Goal: Task Accomplishment & Management: Use online tool/utility

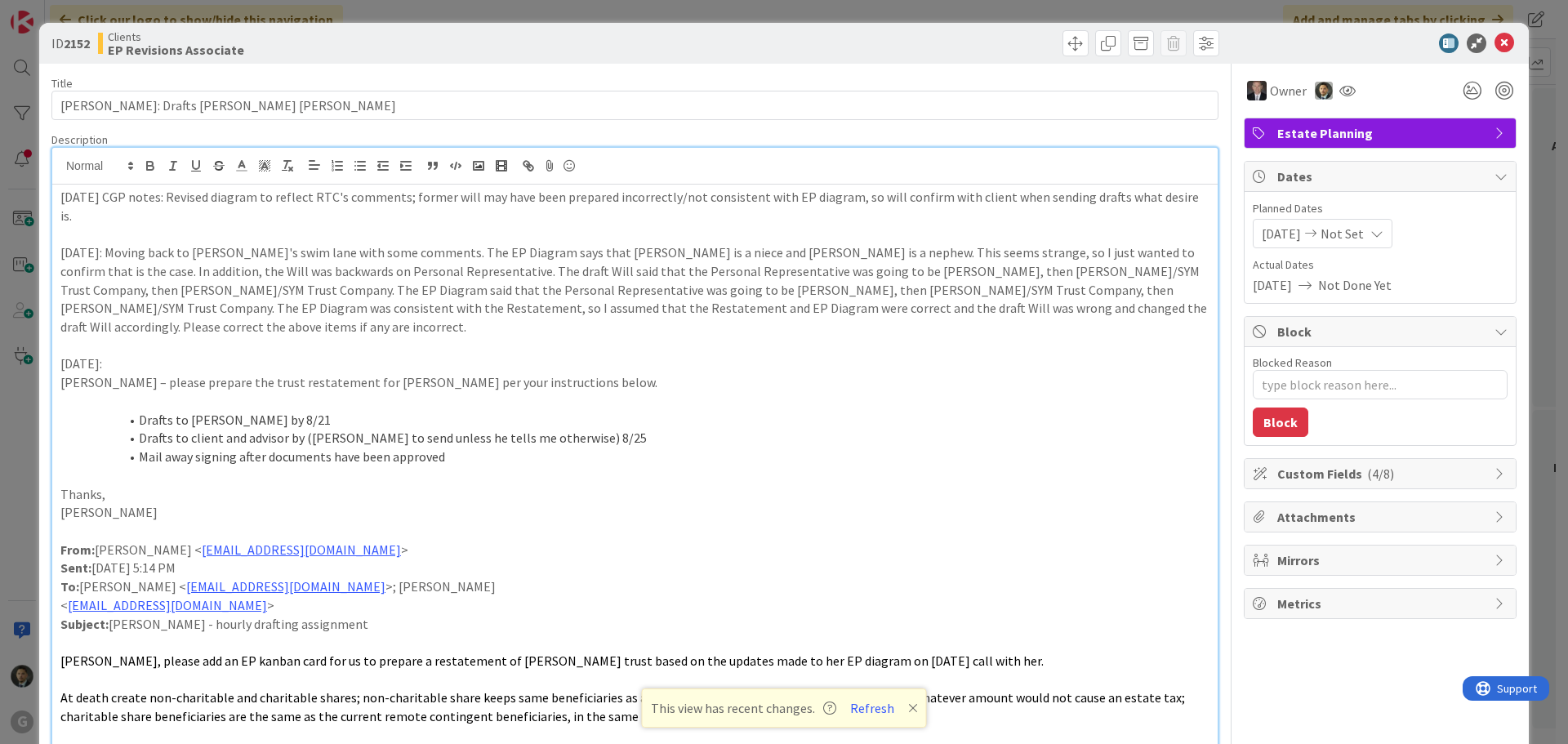
scroll to position [82, 0]
click at [1272, 8] on div "ID 2152 Clients EP Revisions Associate Move Move Title 35 / 128 [PERSON_NAME]: …" at bounding box center [784, 372] width 1568 height 744
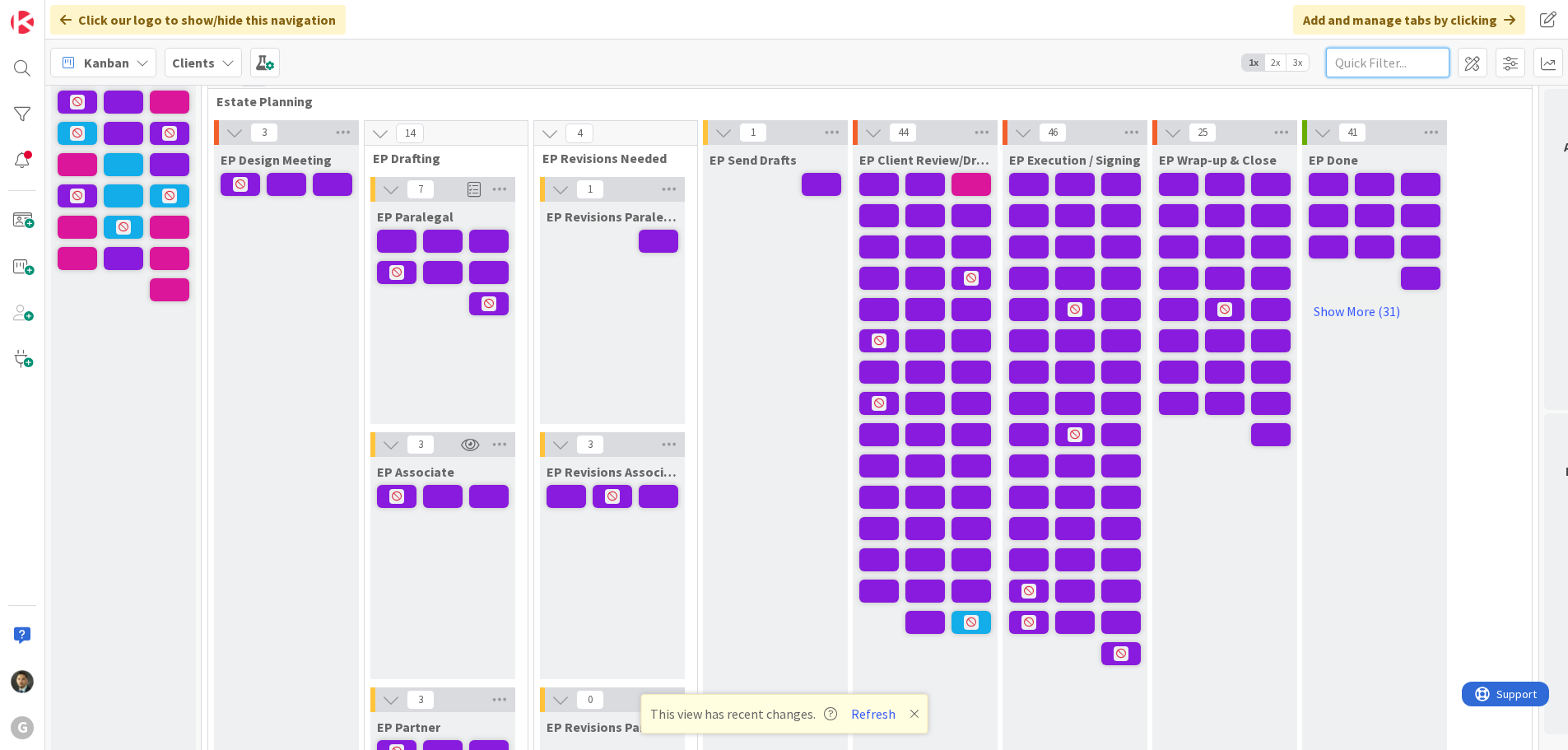
click at [1386, 62] on input "text" at bounding box center [1388, 62] width 124 height 30
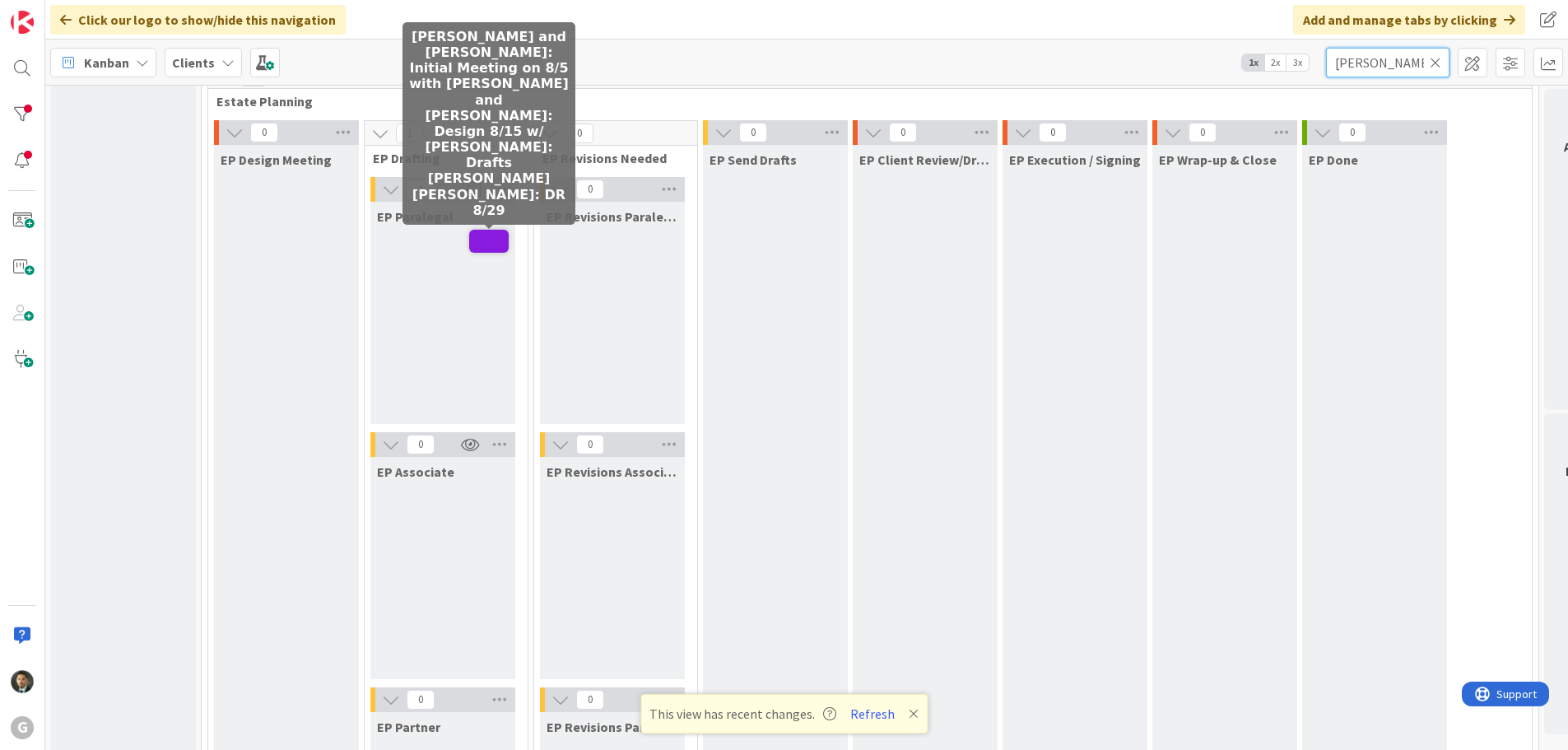
type input "[PERSON_NAME]"
click at [480, 247] on span at bounding box center [489, 241] width 39 height 23
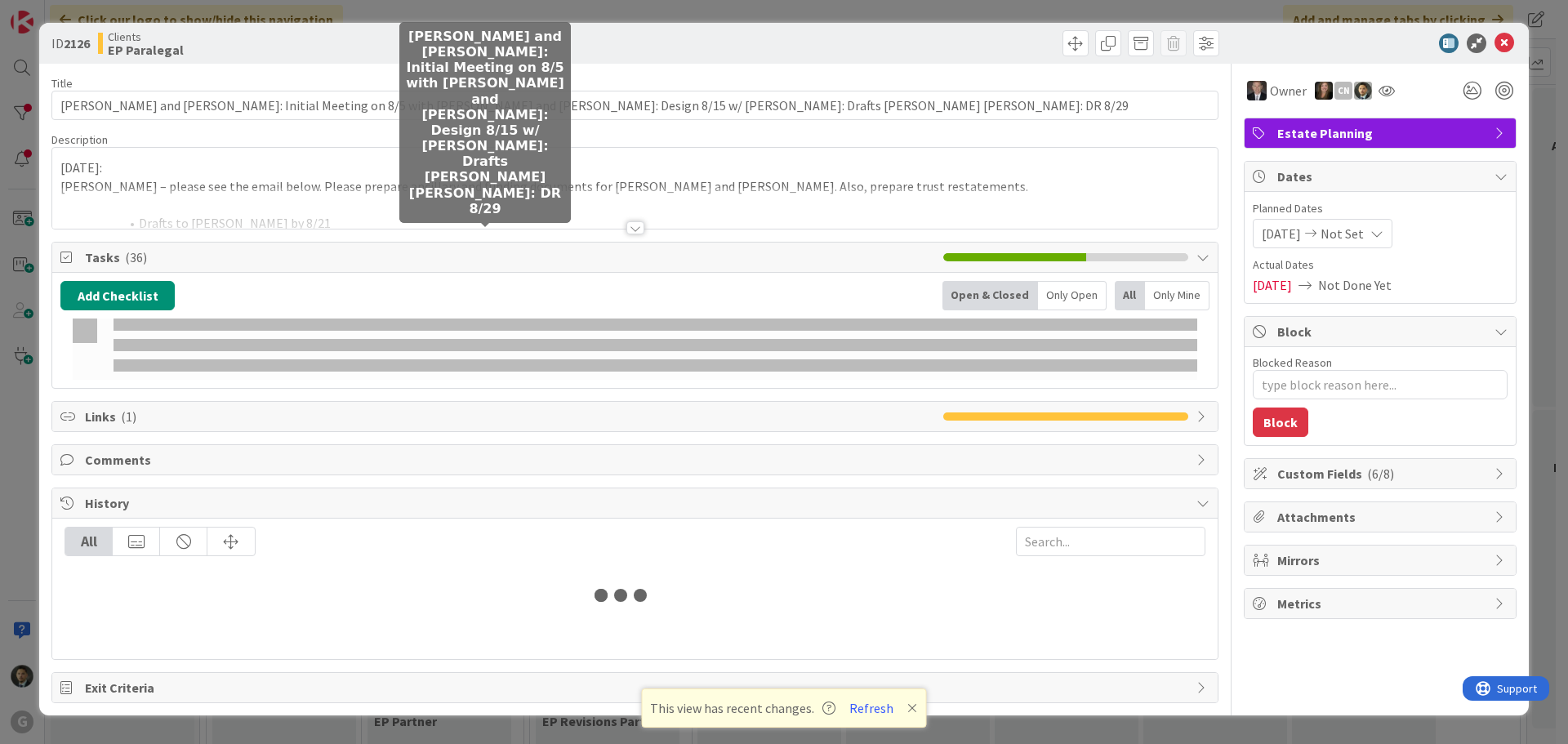
type textarea "x"
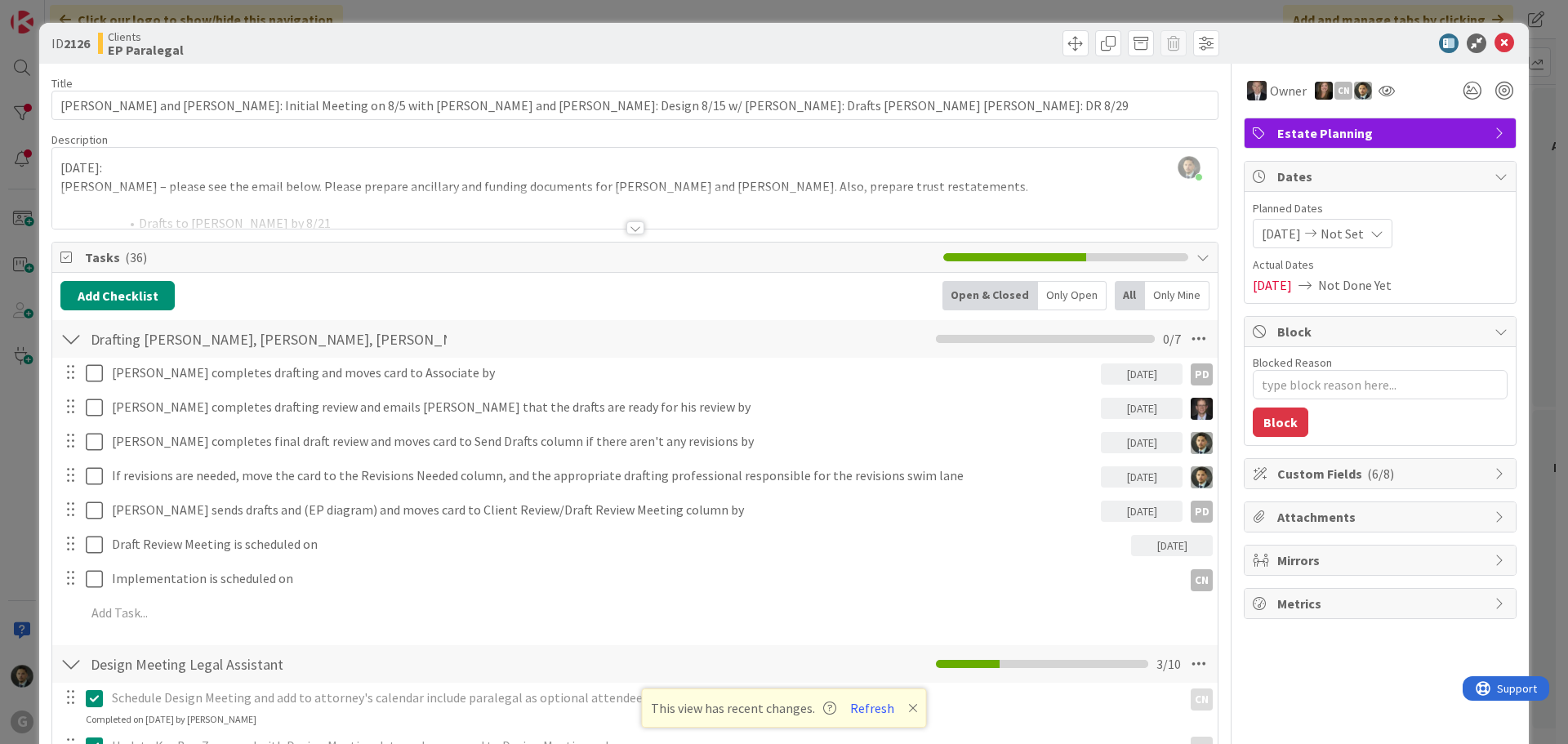
click at [626, 232] on div at bounding box center [635, 228] width 18 height 13
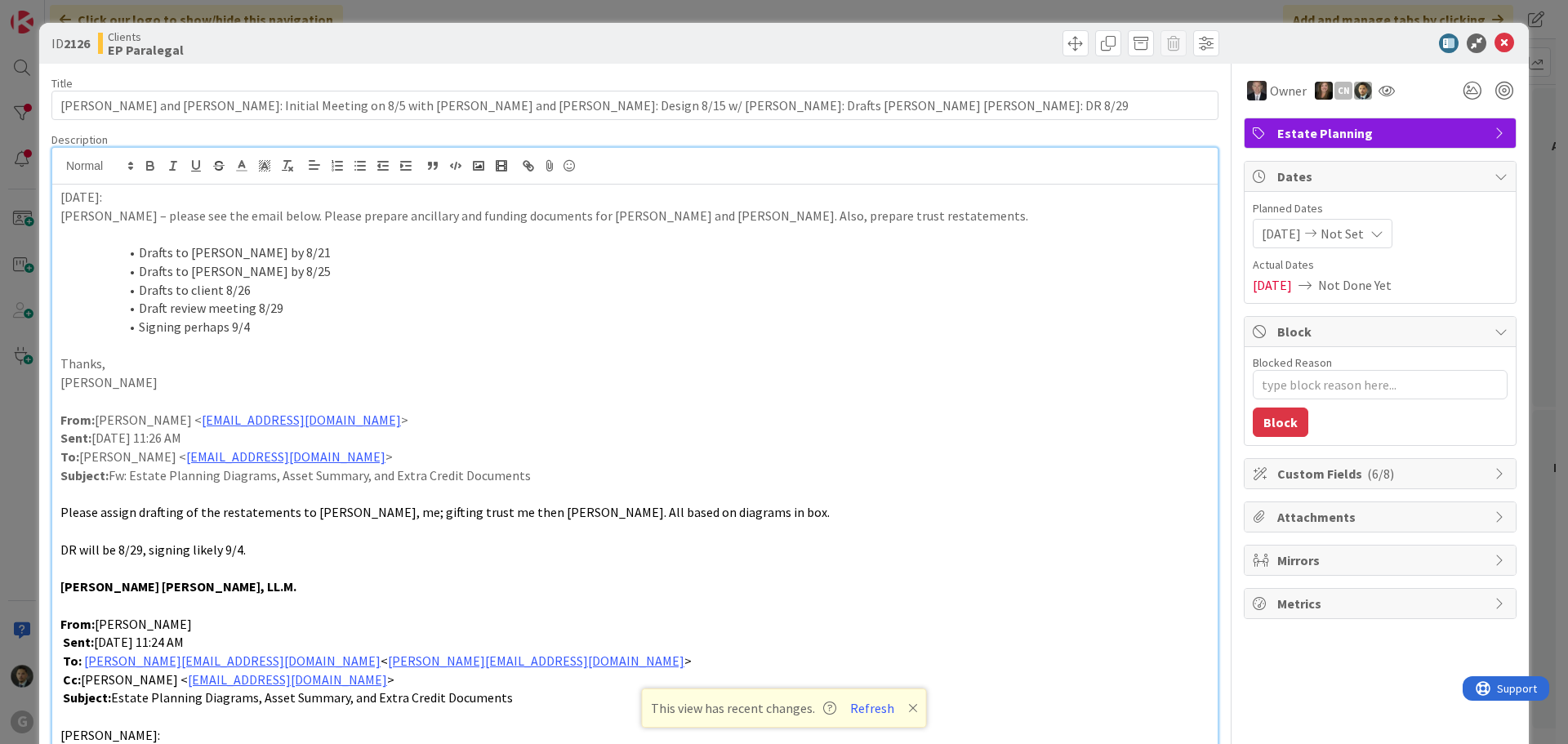
click at [555, 8] on div "ID 2126 Clients EP Paralegal Title 121 / 128 [PERSON_NAME] and [PERSON_NAME]: I…" at bounding box center [784, 372] width 1568 height 744
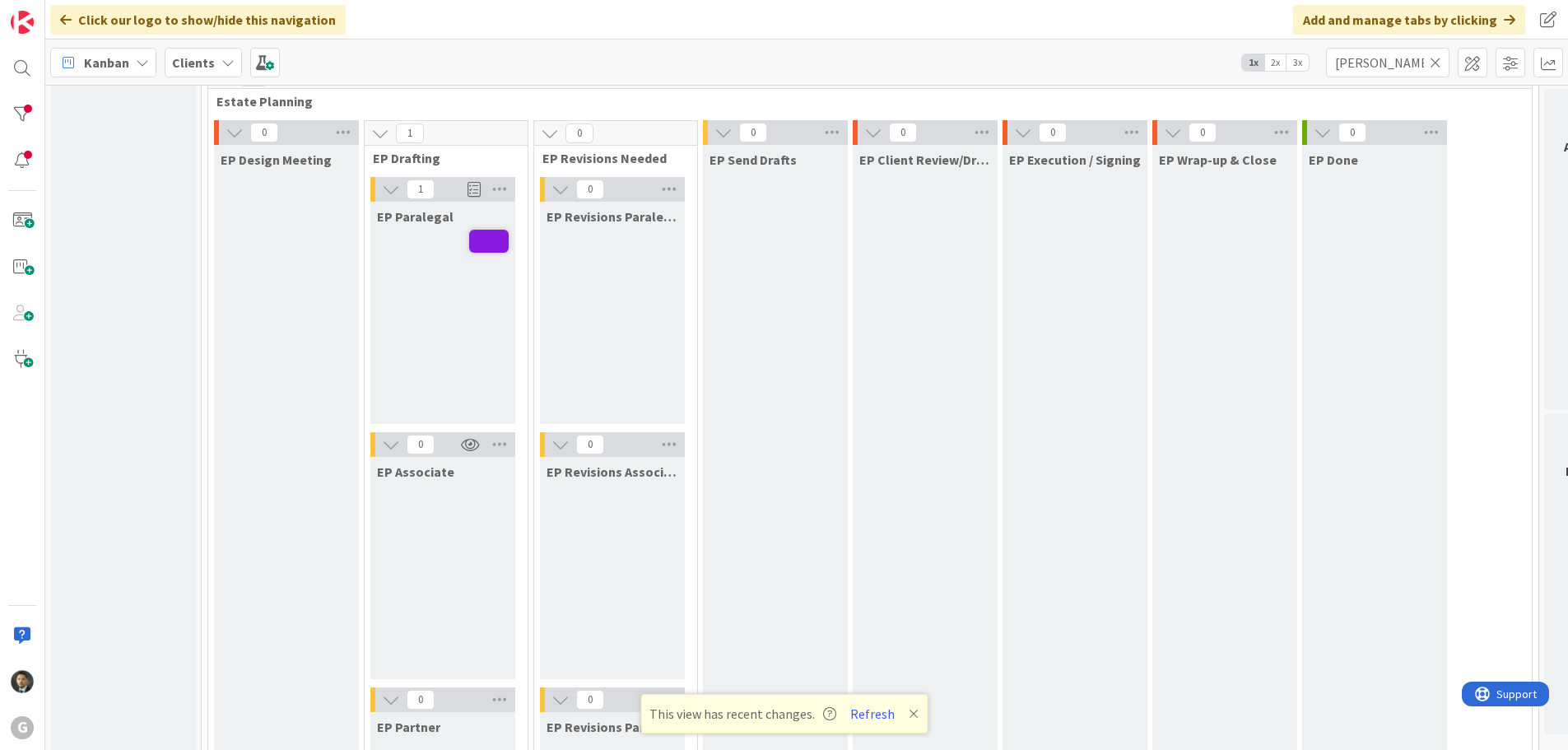
click at [1435, 66] on icon at bounding box center [1435, 62] width 12 height 15
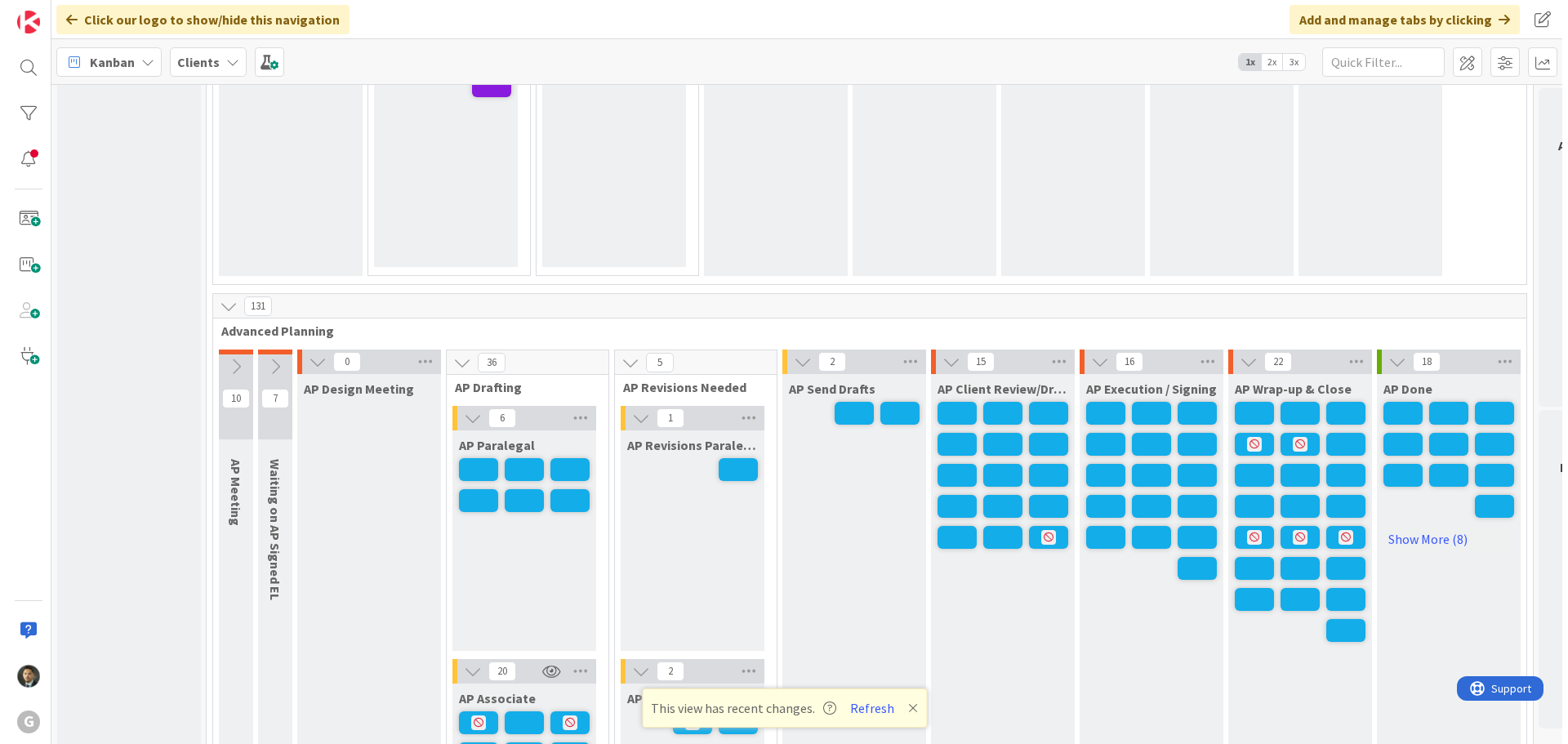
scroll to position [1225, 0]
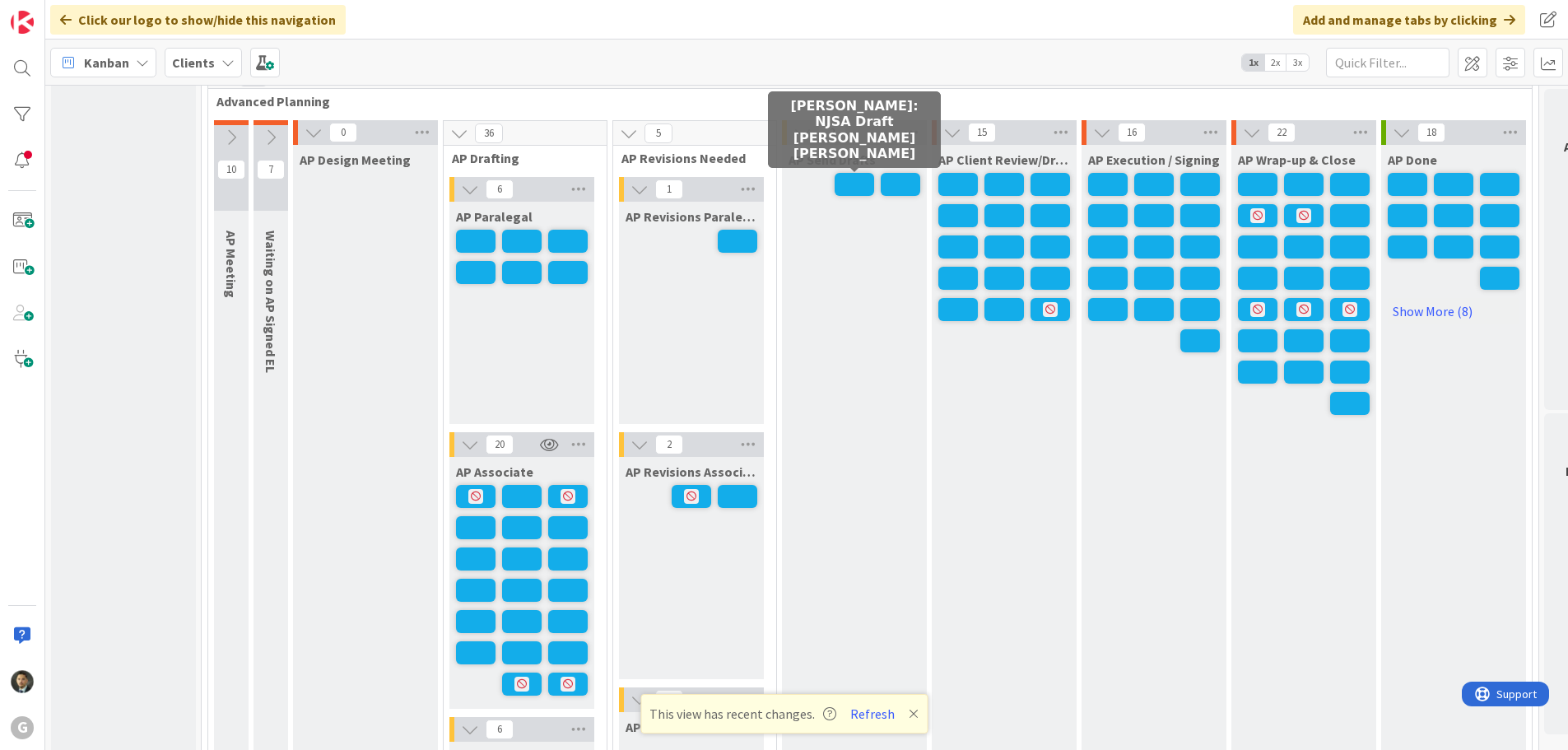
click at [859, 184] on span at bounding box center [854, 185] width 39 height 23
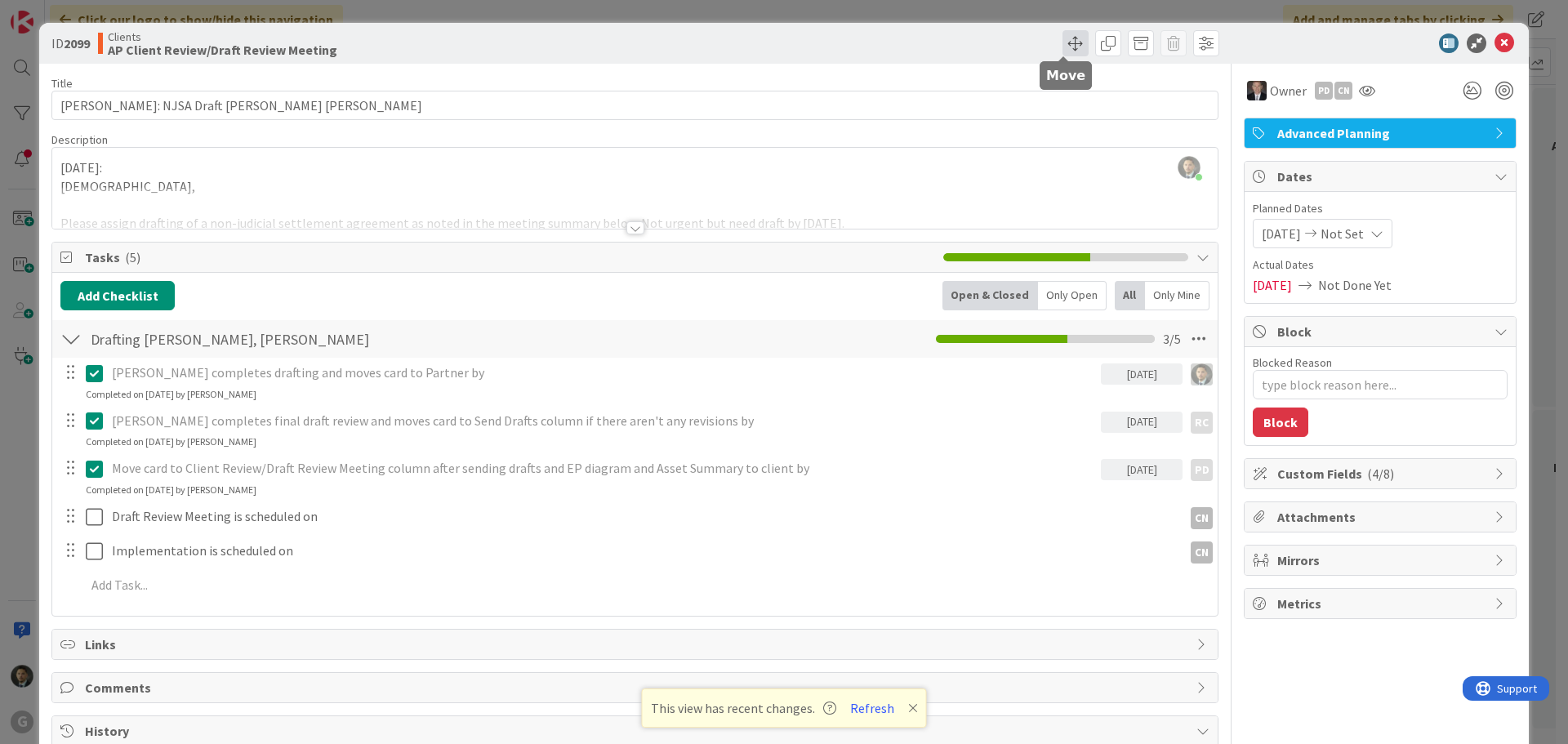
click at [1071, 44] on span at bounding box center [1075, 43] width 26 height 26
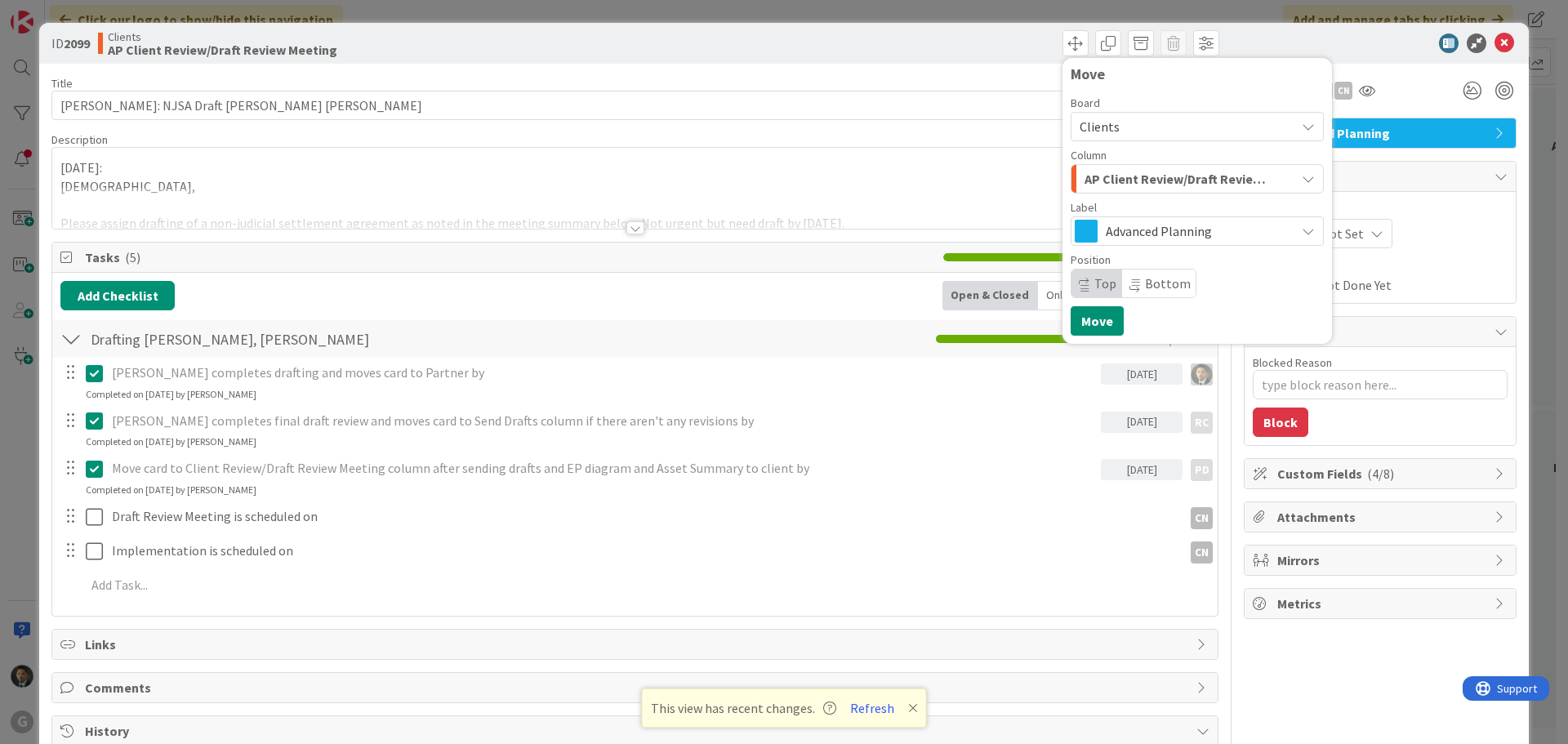
click at [1155, 178] on span "AP Client Review/Draft Review Meeting" at bounding box center [1178, 179] width 188 height 21
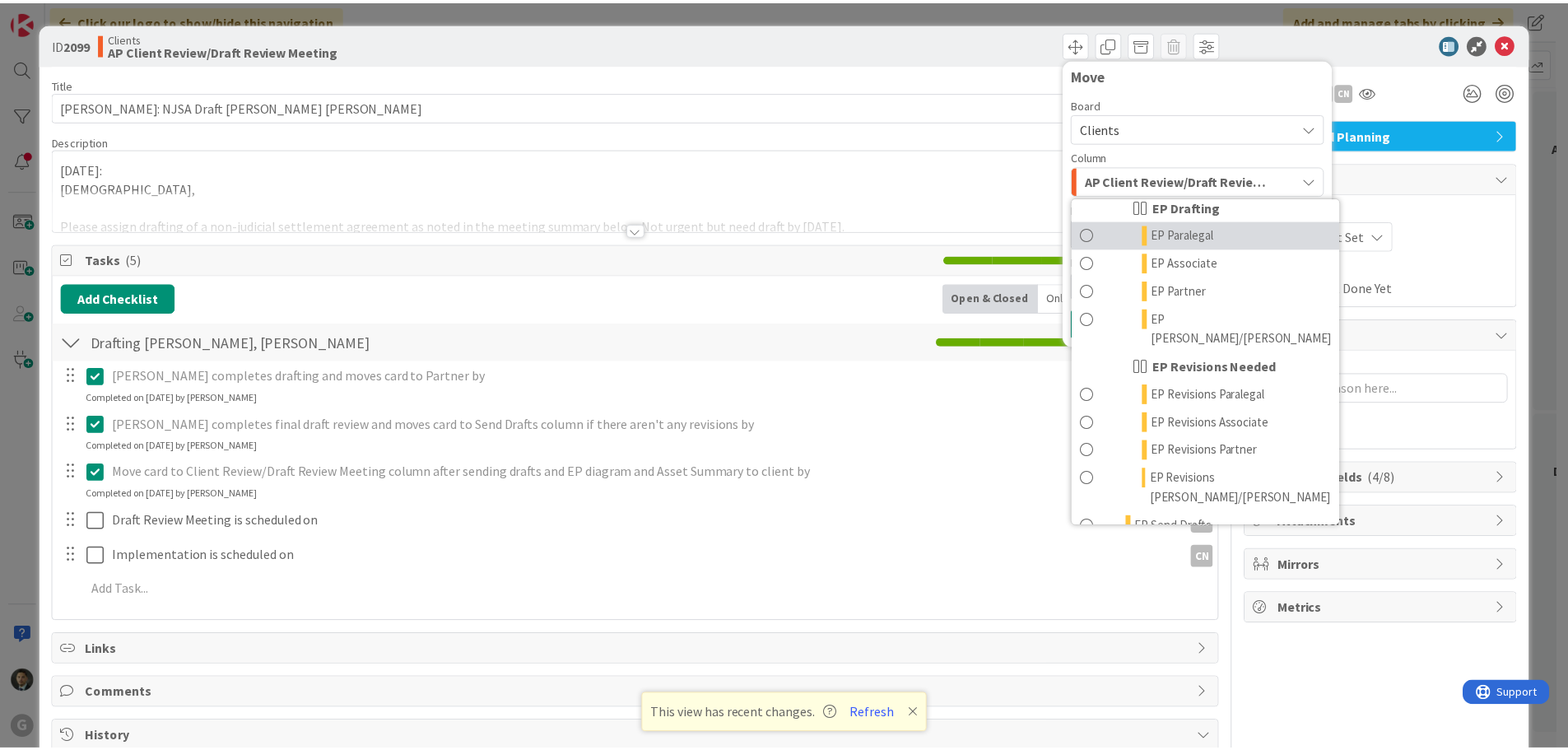
scroll to position [329, 0]
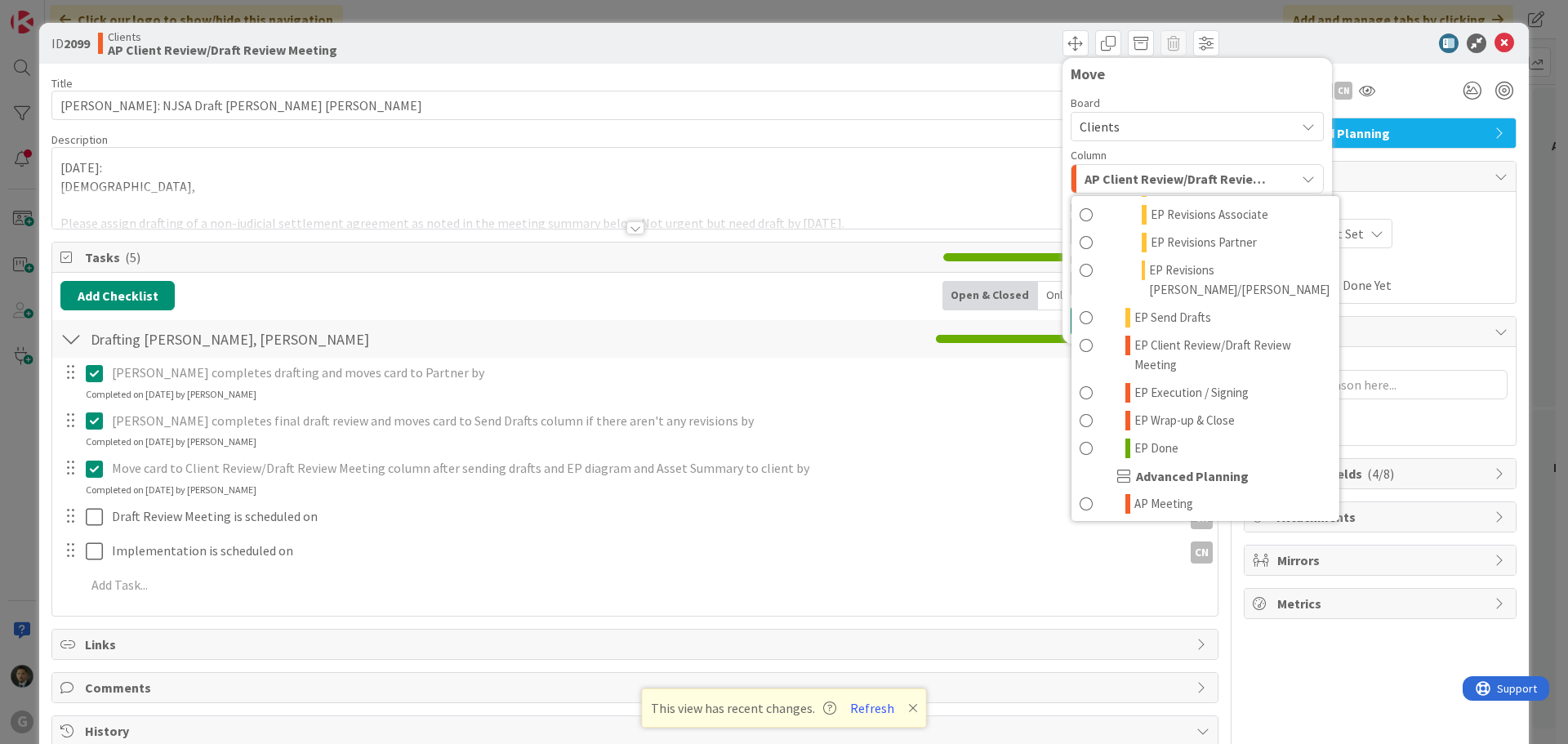
click at [955, 12] on div "ID 2099 Clients AP Client Review/Draft Review Meeting Move Board Clients Column…" at bounding box center [784, 372] width 1568 height 744
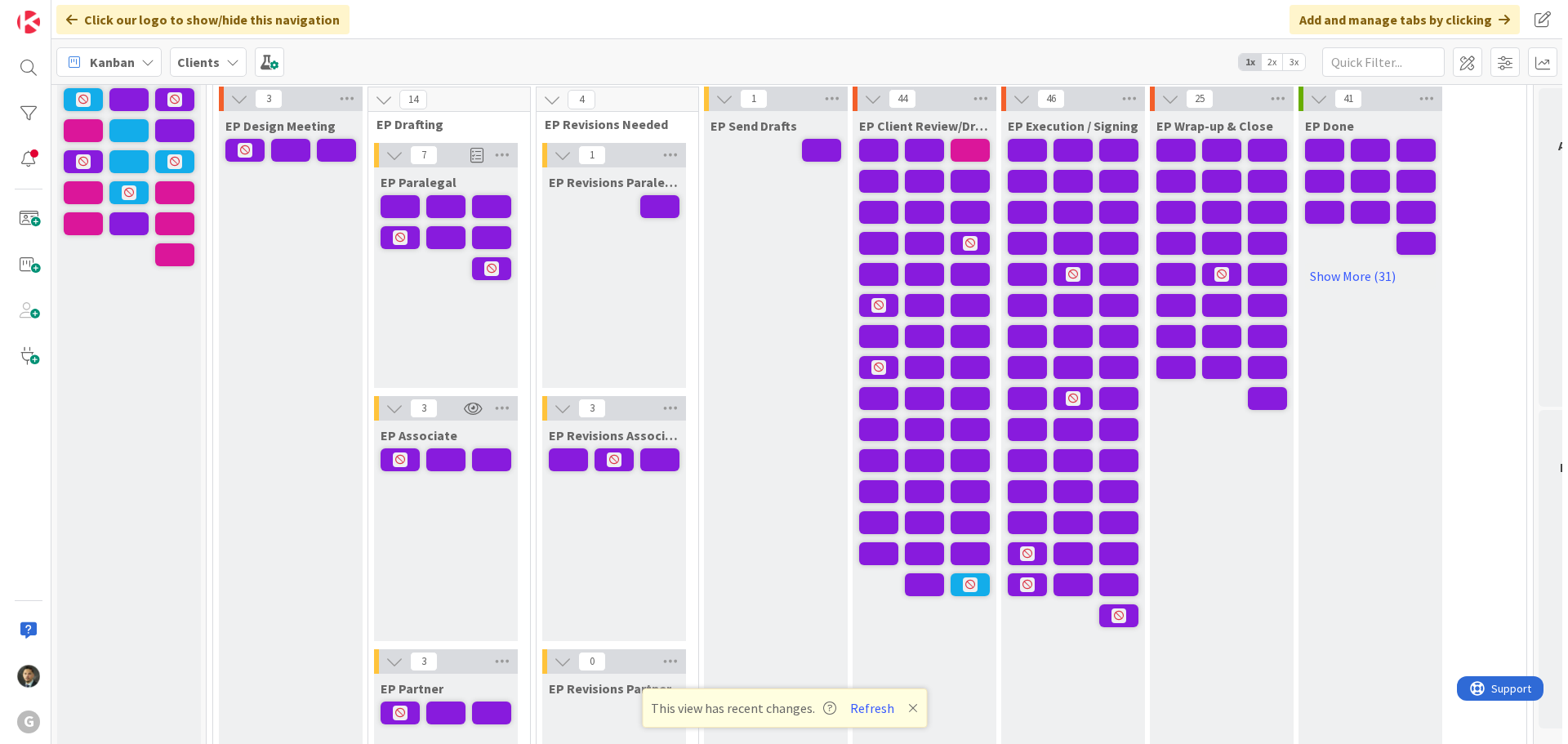
scroll to position [82, 0]
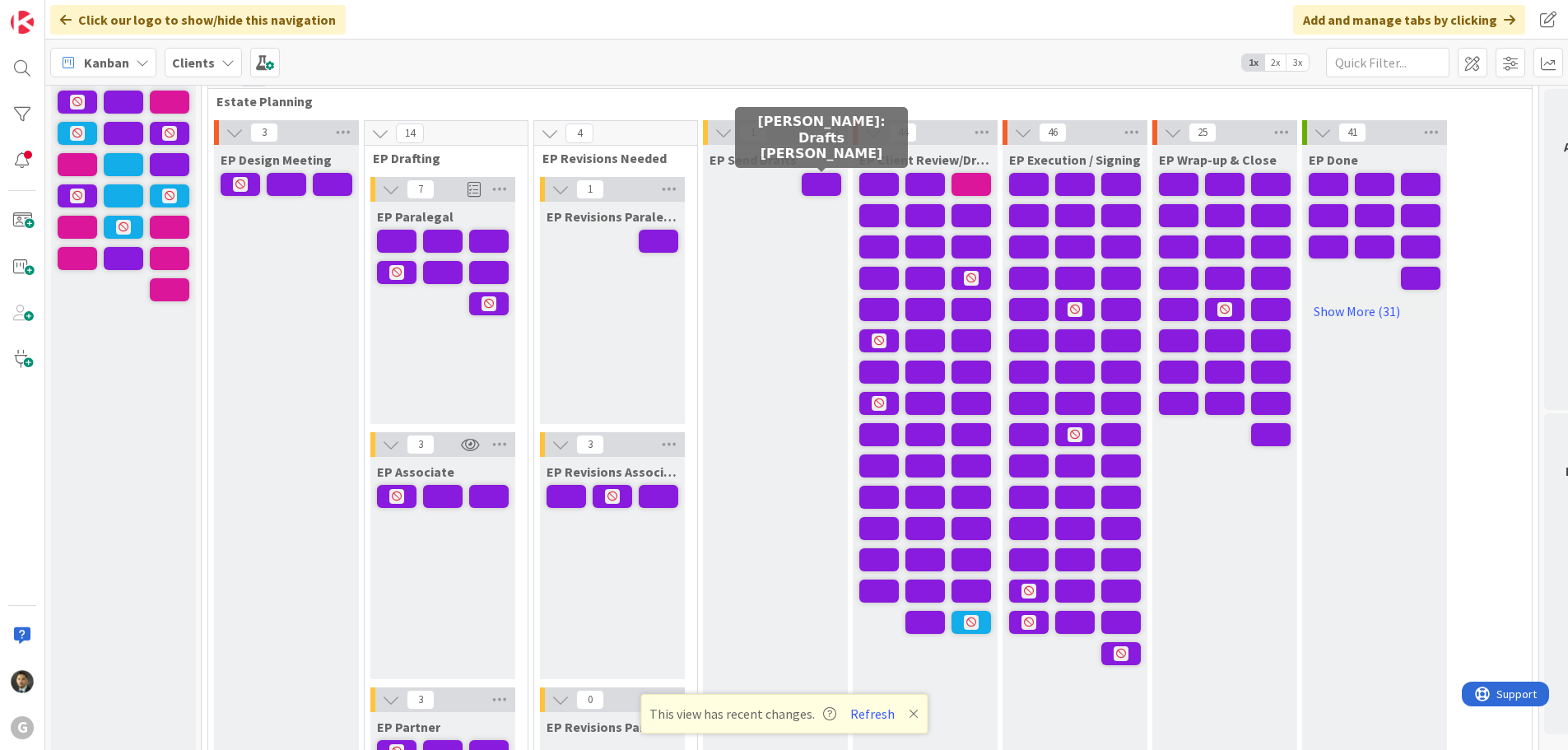
click at [828, 181] on span at bounding box center [822, 185] width 39 height 23
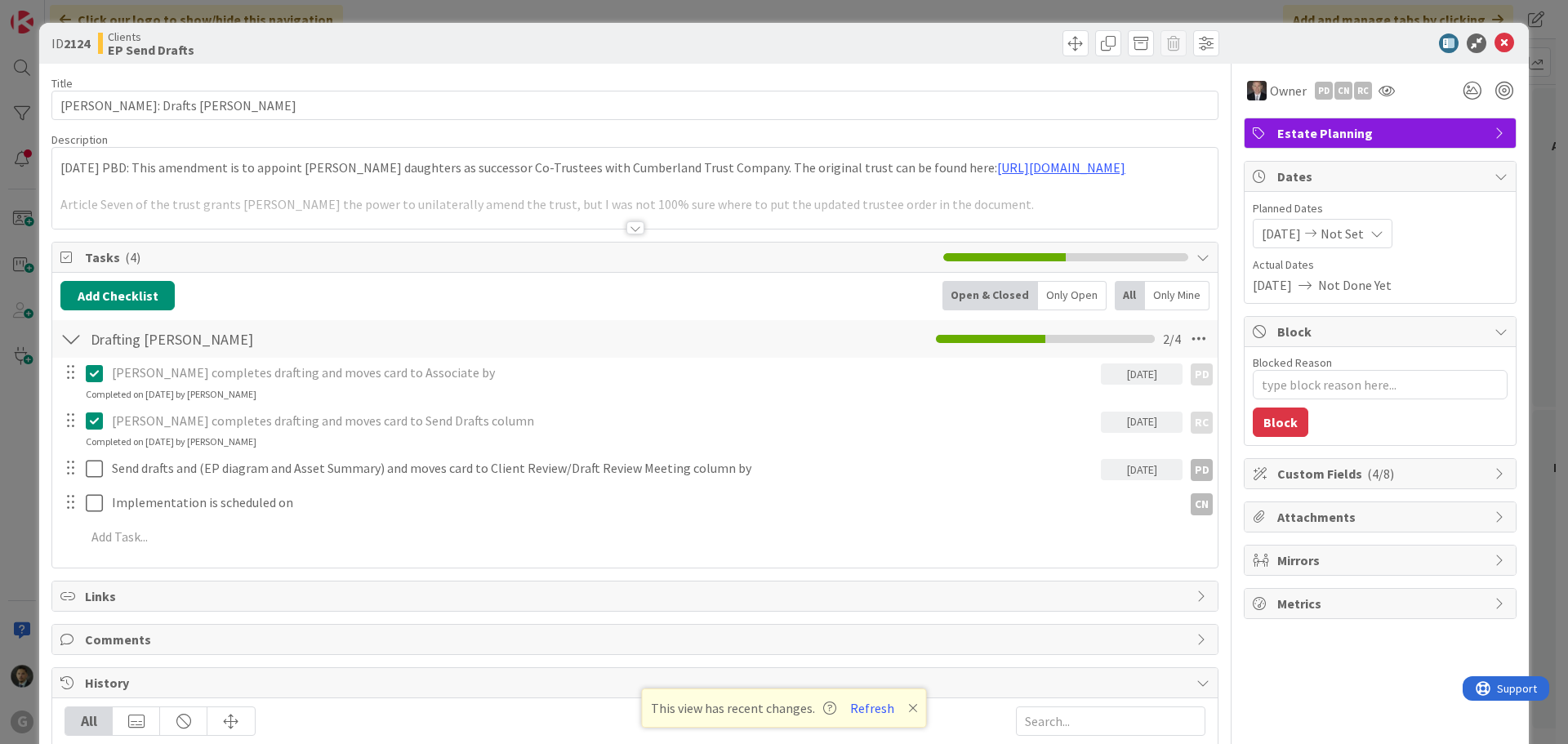
click at [626, 226] on div at bounding box center [635, 228] width 18 height 13
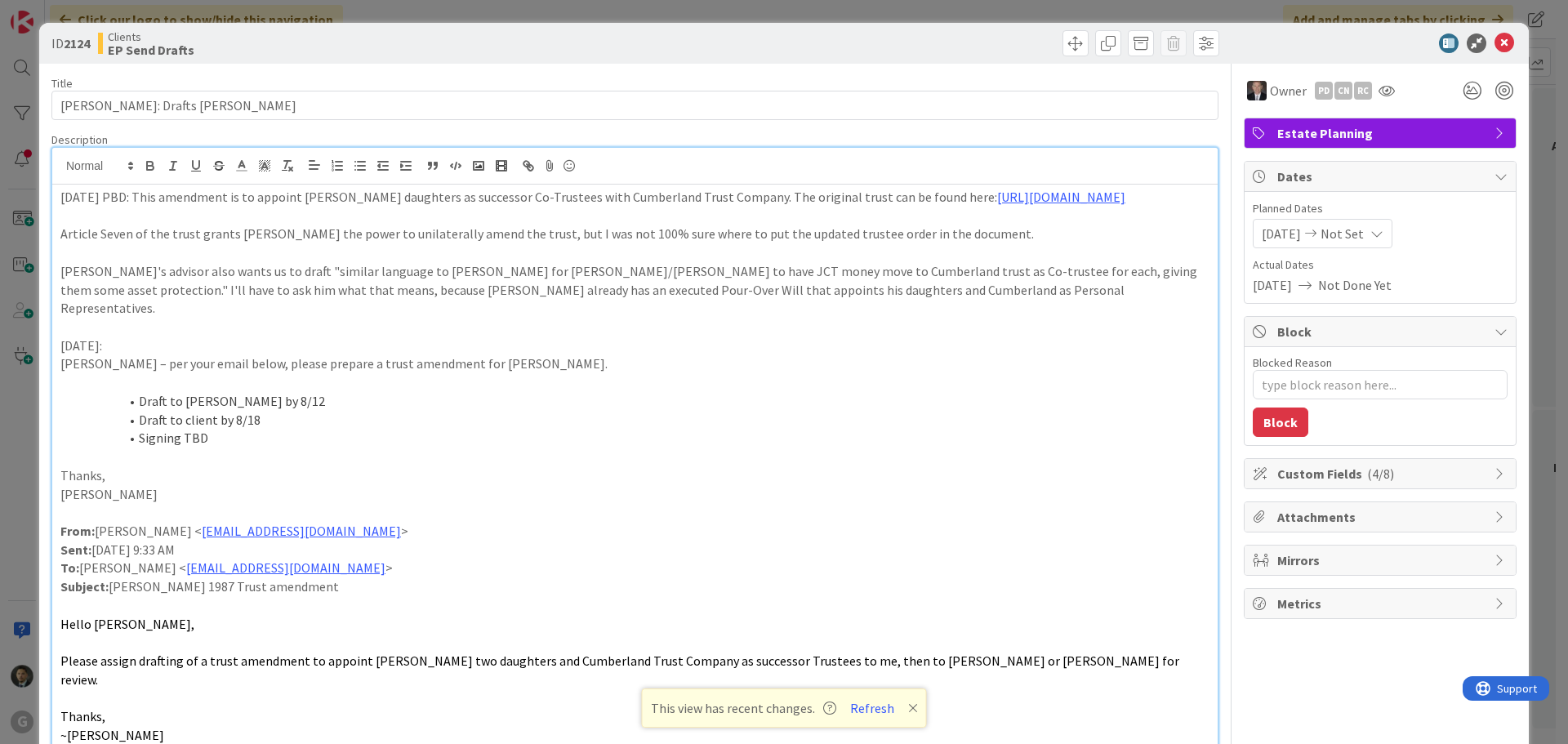
click at [829, 21] on div "ID 2124 Clients EP Send Drafts Title 30 / 128 [PERSON_NAME]: Drafts [PERSON_NAM…" at bounding box center [784, 372] width 1568 height 744
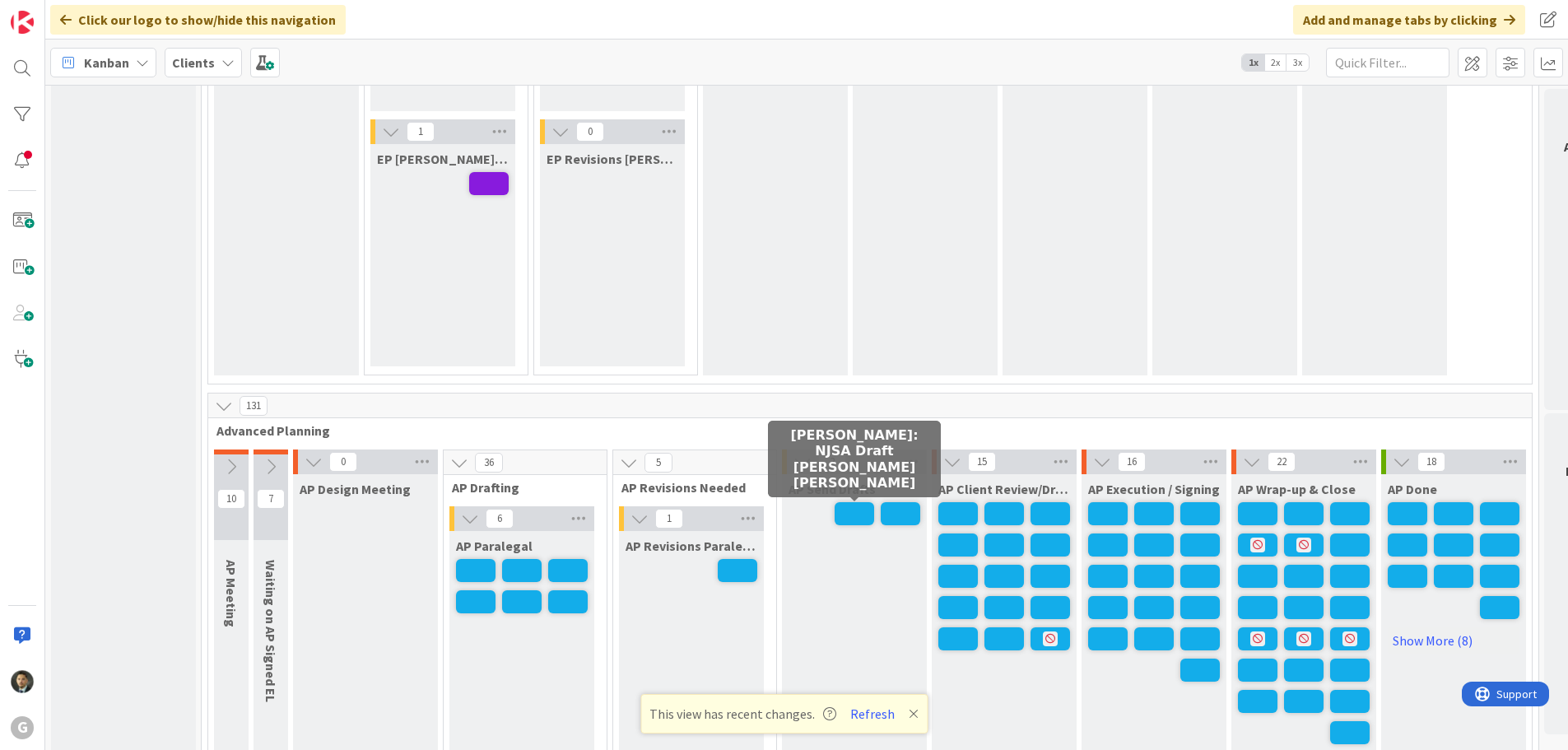
click at [858, 517] on span at bounding box center [854, 514] width 39 height 23
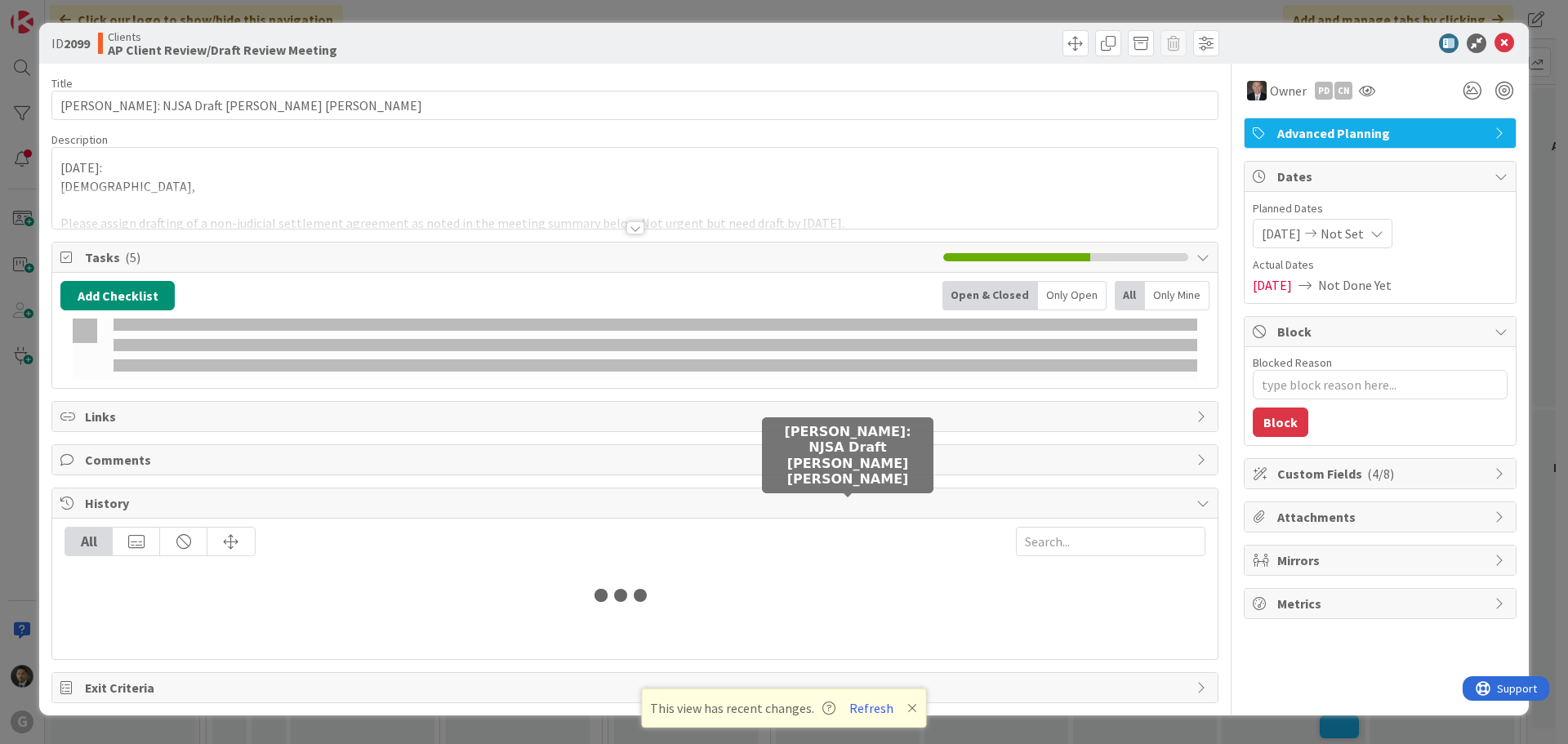
type textarea "x"
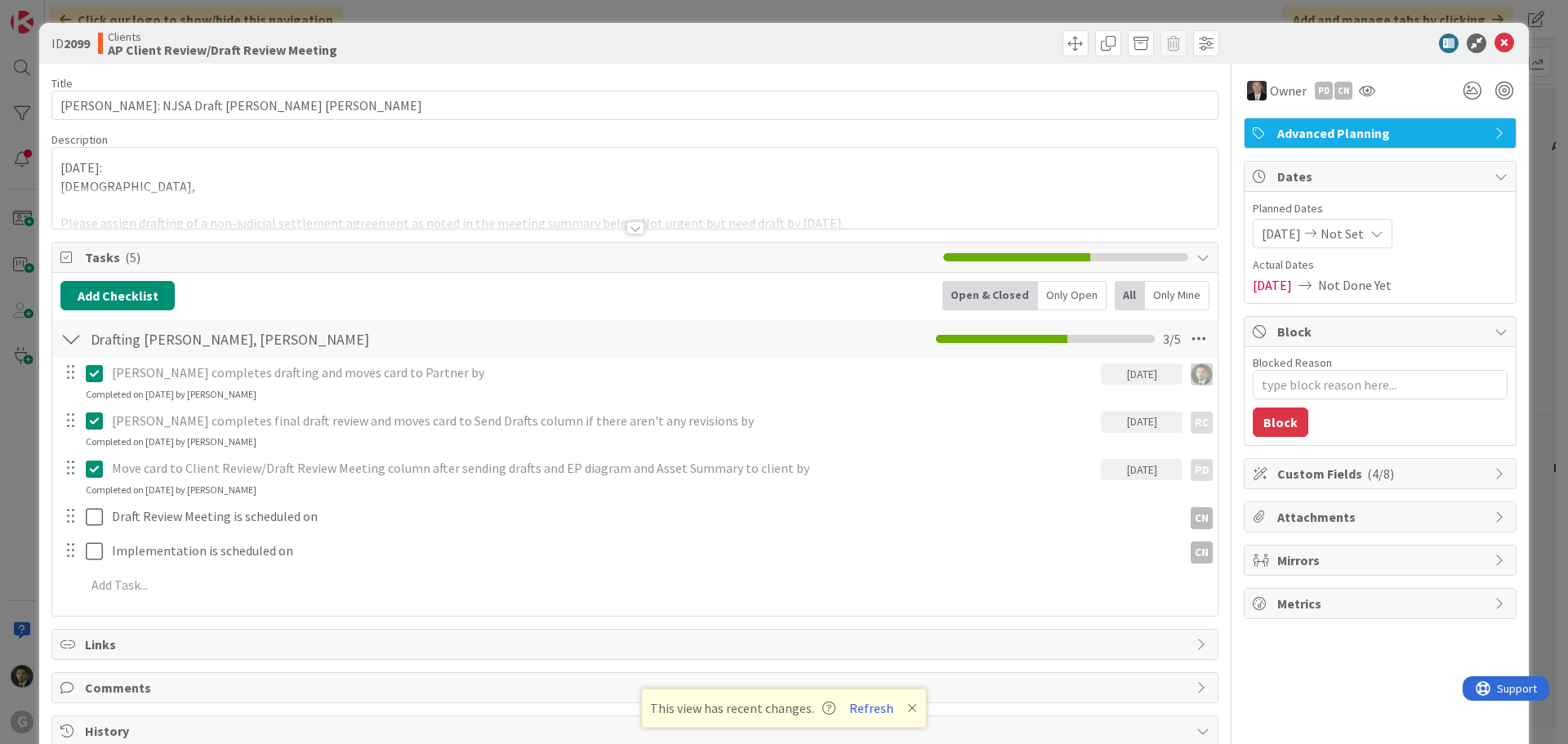
click at [626, 227] on div at bounding box center [635, 228] width 18 height 13
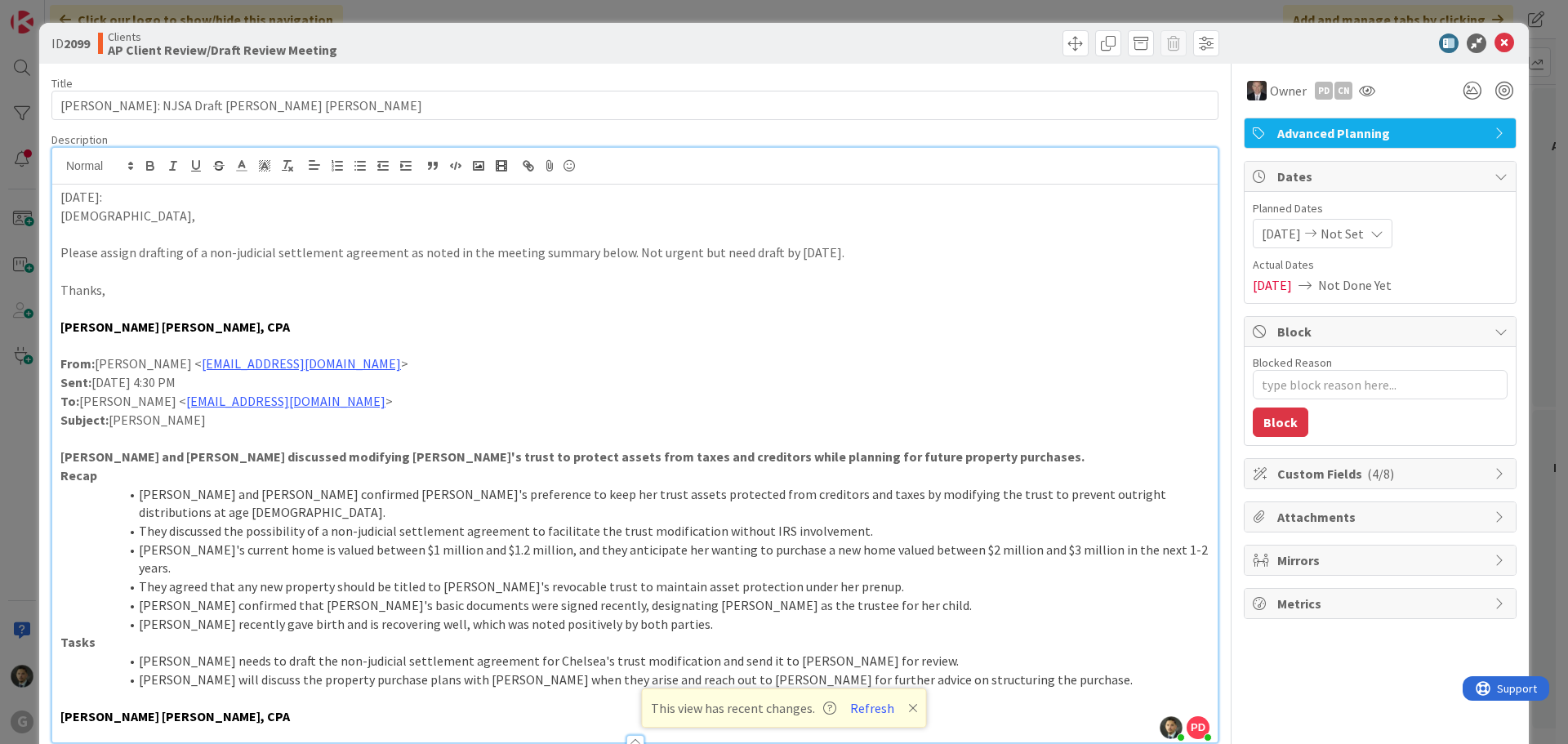
click at [710, 8] on div "ID 2099 Clients AP Client Review/Draft Review Meeting Title 41 / 128 [PERSON_NA…" at bounding box center [784, 372] width 1568 height 744
